Goal: Task Accomplishment & Management: Use online tool/utility

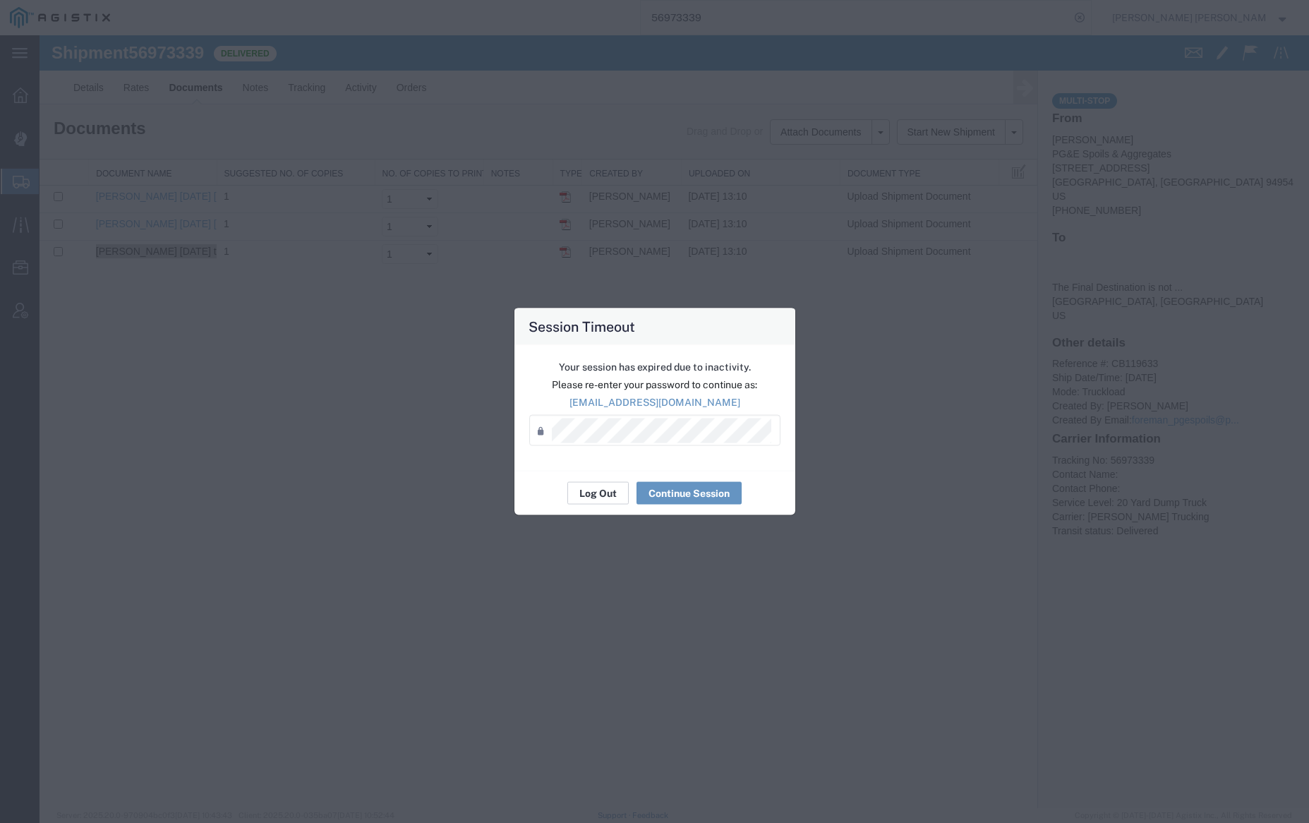
click at [605, 489] on button "Log Out" at bounding box center [597, 493] width 61 height 23
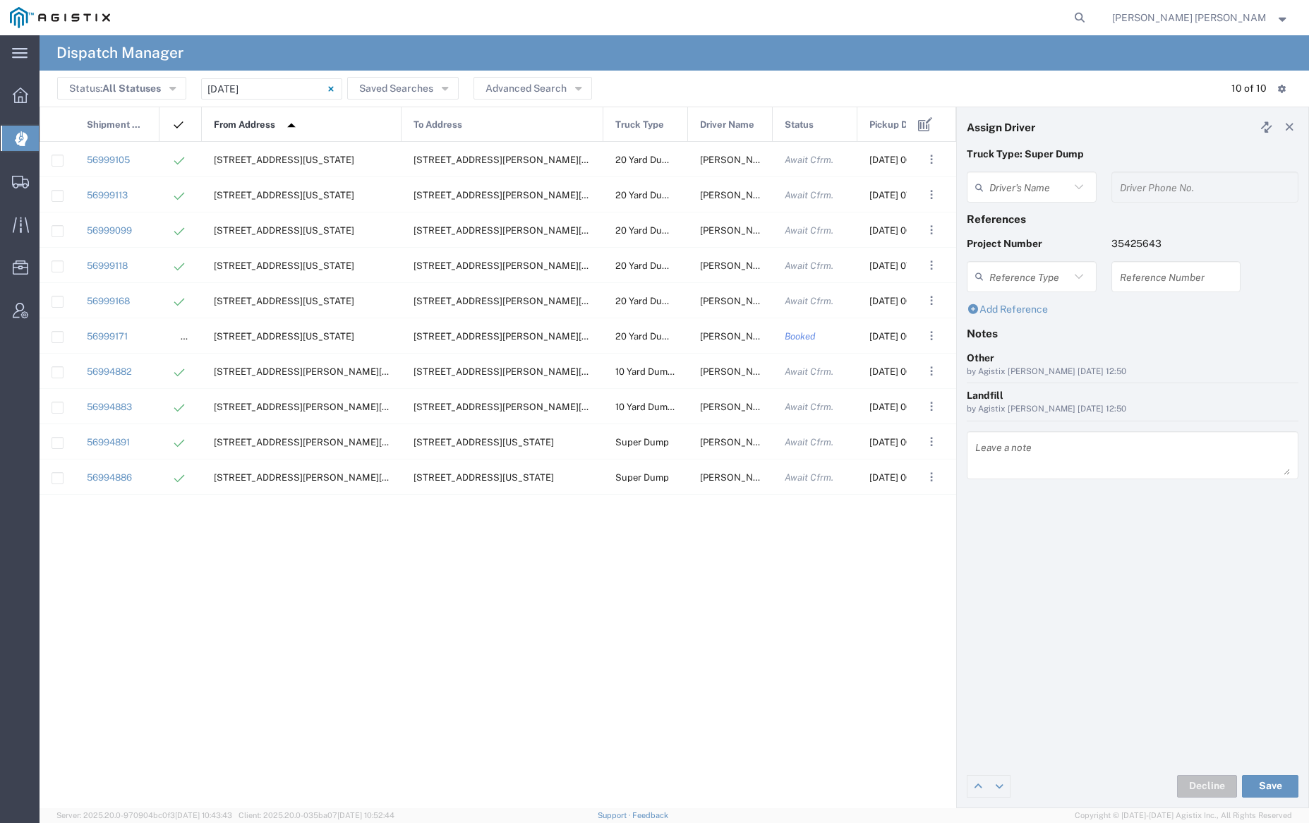
type input "Oliver Cromeyer"
type input "7079345664"
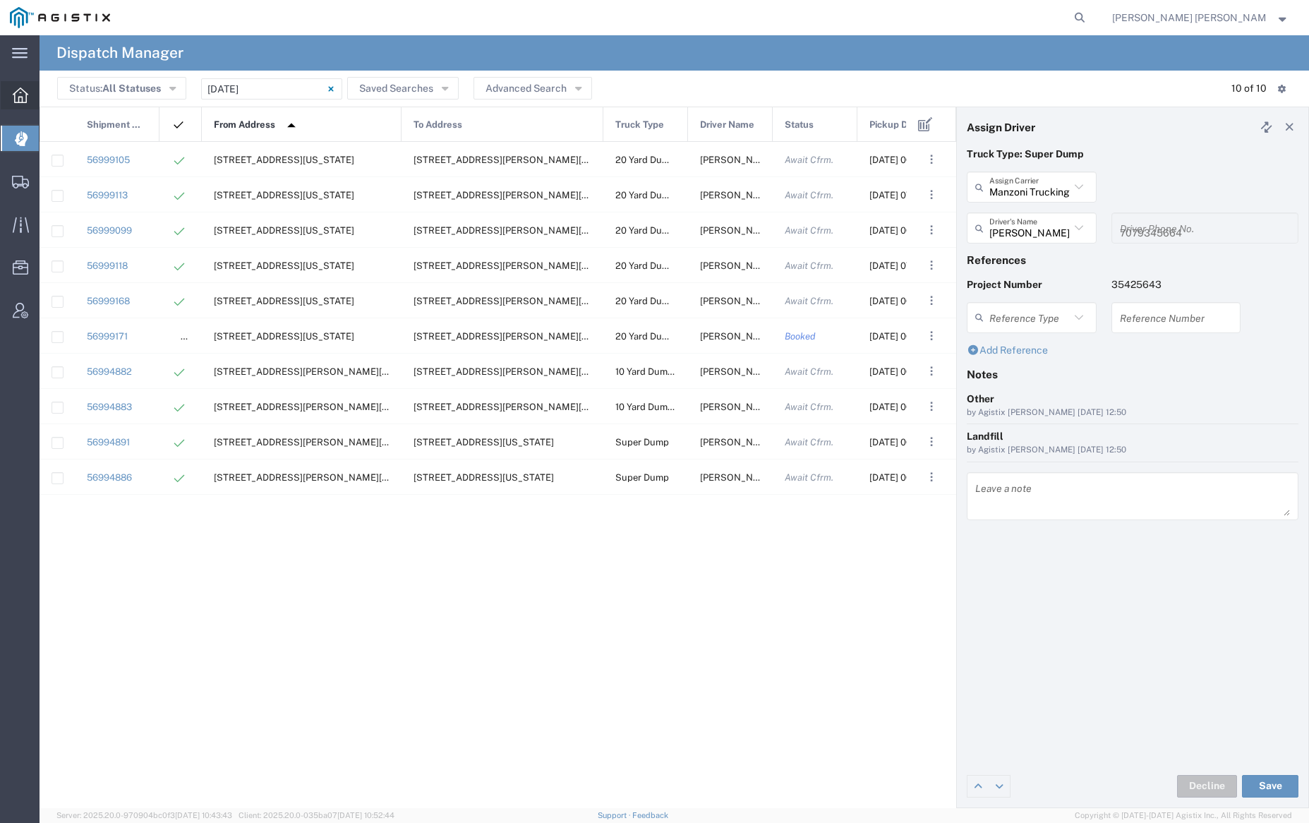
click at [49, 92] on span "Dashboard" at bounding box center [44, 95] width 10 height 28
